Goal: Understand process/instructions

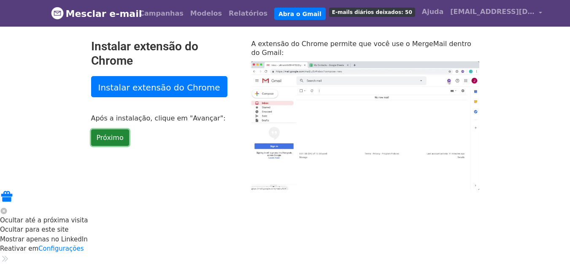
click at [109, 135] on font "Próximo" at bounding box center [110, 137] width 27 height 8
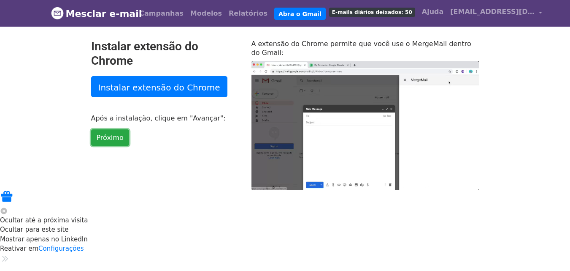
type input "46.02"
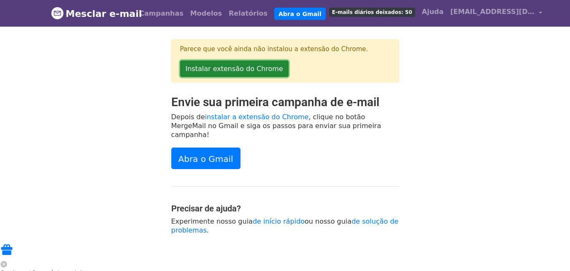
click at [228, 71] on font "Instalar extensão do Chrome" at bounding box center [234, 69] width 97 height 8
